Goal: Information Seeking & Learning: Learn about a topic

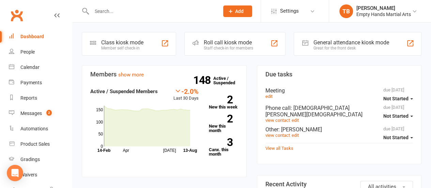
click at [32, 97] on div "Reports" at bounding box center [28, 97] width 17 height 5
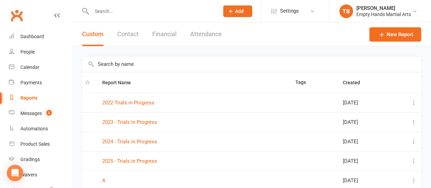
click at [131, 61] on input "text" at bounding box center [251, 64] width 339 height 16
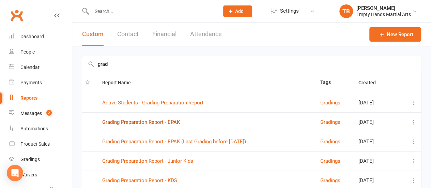
type input "grad"
click at [151, 121] on link "Grading Preparation Report - EPAK" at bounding box center [141, 122] width 78 height 6
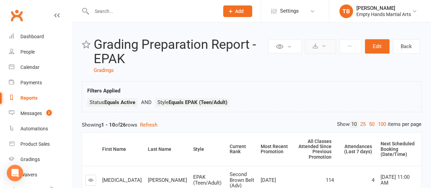
click at [322, 46] on icon at bounding box center [323, 45] width 5 height 5
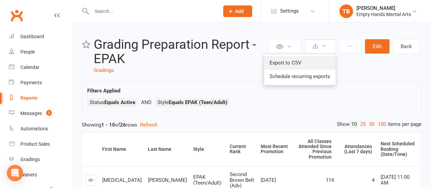
click at [301, 61] on link "Export to CSV" at bounding box center [299, 63] width 71 height 14
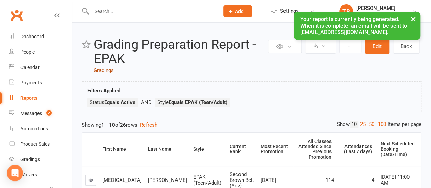
click at [107, 69] on link "Gradings" at bounding box center [104, 70] width 20 height 6
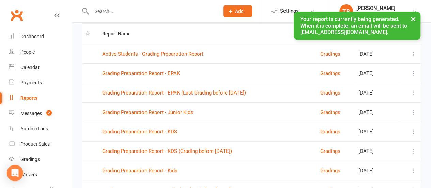
scroll to position [68, 0]
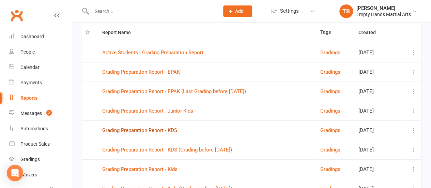
click at [161, 128] on link "Grading Preparation Report - KDS" at bounding box center [139, 130] width 75 height 6
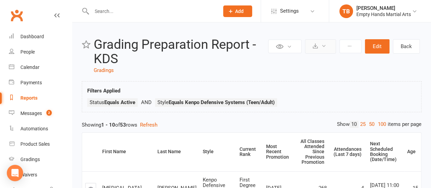
click at [310, 51] on button at bounding box center [320, 46] width 31 height 14
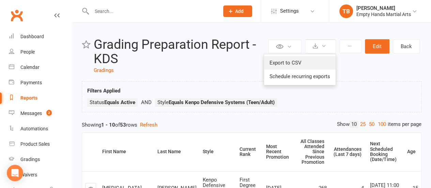
click at [301, 60] on link "Export to CSV" at bounding box center [299, 63] width 71 height 14
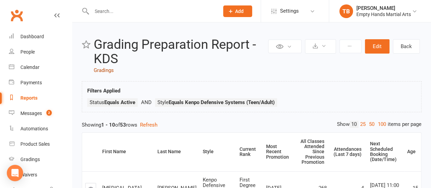
click at [106, 70] on link "Gradings" at bounding box center [104, 70] width 20 height 6
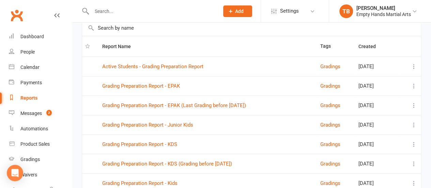
scroll to position [54, 0]
click at [171, 122] on link "Grading Preparation Report - Junior Kids" at bounding box center [147, 124] width 91 height 6
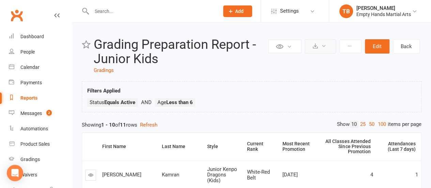
click at [321, 51] on button at bounding box center [320, 46] width 31 height 14
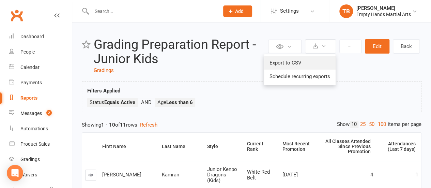
click at [312, 60] on link "Export to CSV" at bounding box center [299, 63] width 71 height 14
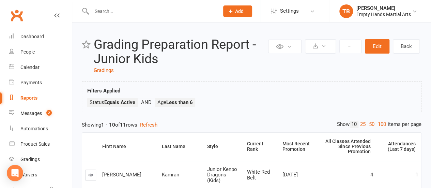
click at [94, 69] on link "Gradings" at bounding box center [104, 70] width 20 height 6
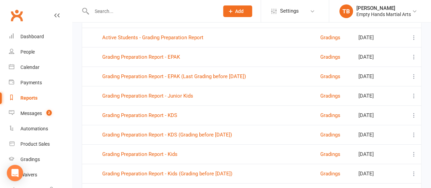
scroll to position [107, 0]
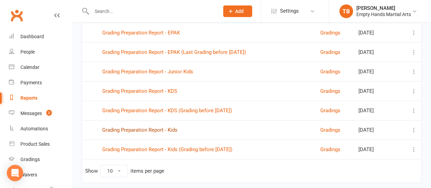
click at [161, 129] on link "Grading Preparation Report - Kids" at bounding box center [139, 130] width 75 height 6
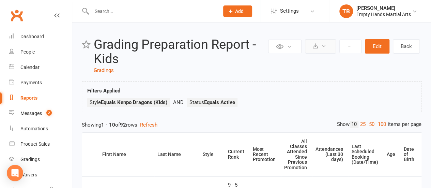
click at [323, 44] on icon at bounding box center [323, 45] width 5 height 5
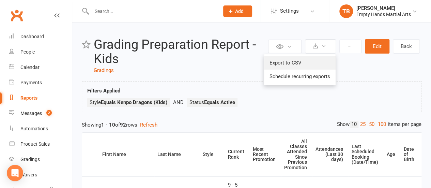
click at [302, 60] on link "Export to CSV" at bounding box center [299, 63] width 71 height 14
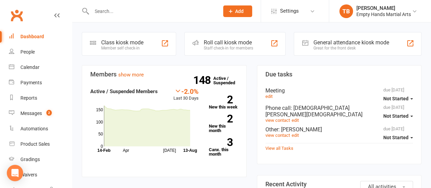
click at [121, 15] on input "text" at bounding box center [152, 11] width 125 height 10
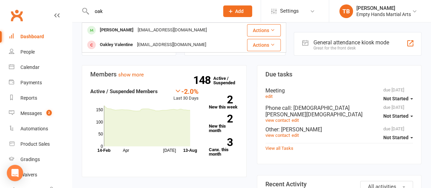
type input "oak"
click at [132, 22] on div "oak Oaklee Shorrock teeganshorrock@gmail.com Actions Oakley Valentine broniiv@g…" at bounding box center [215, 11] width 431 height 22
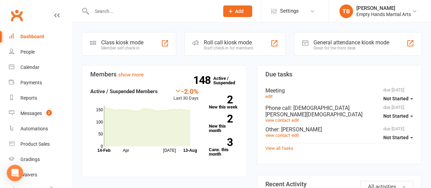
click at [126, 13] on input "text" at bounding box center [152, 11] width 125 height 10
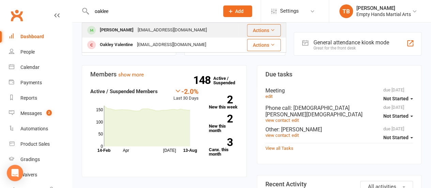
type input "oaklee"
click at [141, 29] on div "teeganshorrock@gmail.com" at bounding box center [172, 30] width 73 height 10
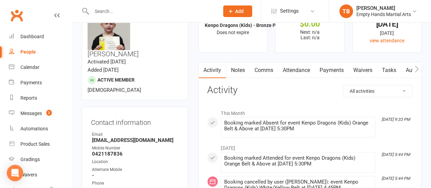
scroll to position [21, 0]
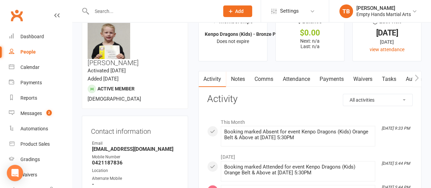
click at [292, 77] on link "Attendance" at bounding box center [295, 79] width 37 height 16
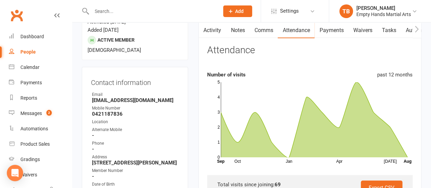
scroll to position [70, 0]
click at [29, 36] on div "Dashboard" at bounding box center [31, 36] width 23 height 5
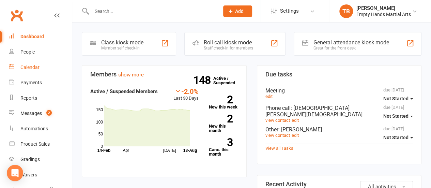
click at [30, 67] on div "Calendar" at bounding box center [29, 66] width 19 height 5
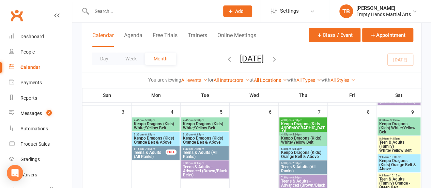
scroll to position [140, 0]
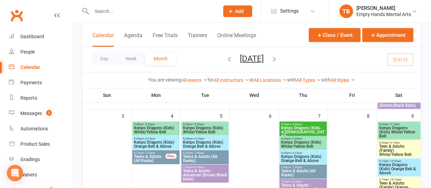
click at [398, 130] on span "Kenpo Dragons (Kids) White/Yellow Belt" at bounding box center [399, 132] width 40 height 12
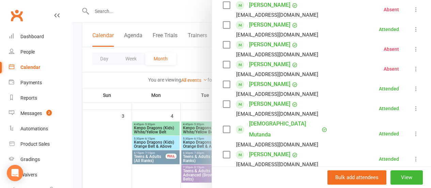
scroll to position [168, 0]
click at [74, 85] on div at bounding box center [251, 94] width 359 height 188
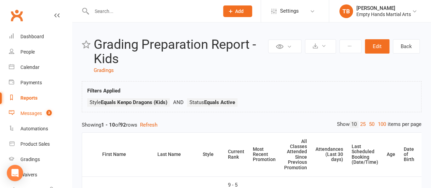
click at [32, 115] on div "Messages" at bounding box center [30, 112] width 21 height 5
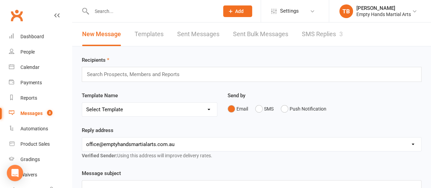
click at [317, 32] on link "SMS Replies 3" at bounding box center [322, 33] width 41 height 23
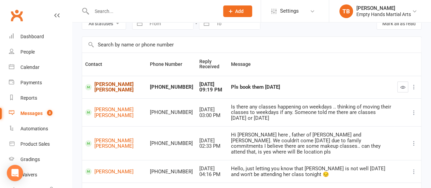
scroll to position [35, 0]
click at [107, 118] on link "[PERSON_NAME] [PERSON_NAME]" at bounding box center [114, 112] width 59 height 11
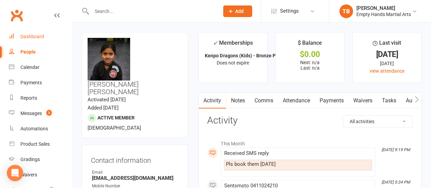
click at [46, 38] on link "Dashboard" at bounding box center [40, 36] width 63 height 15
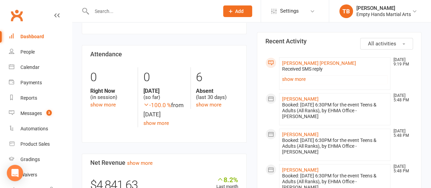
scroll to position [144, 0]
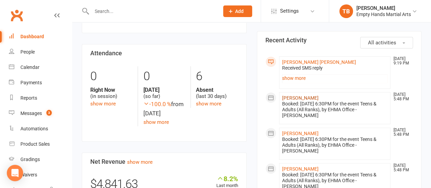
click at [300, 95] on link "[PERSON_NAME]" at bounding box center [300, 97] width 36 height 5
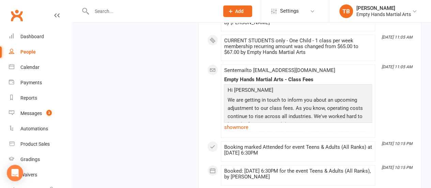
scroll to position [2342, 0]
click at [242, 122] on link "show more" at bounding box center [298, 127] width 148 height 10
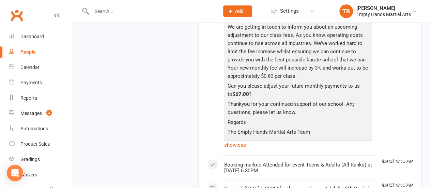
scroll to position [2415, 0]
click at [32, 31] on link "Dashboard" at bounding box center [40, 36] width 63 height 15
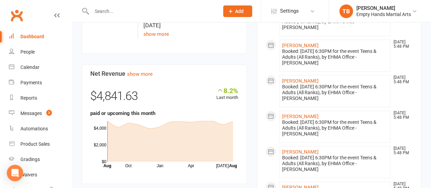
scroll to position [254, 0]
